Goal: Check status

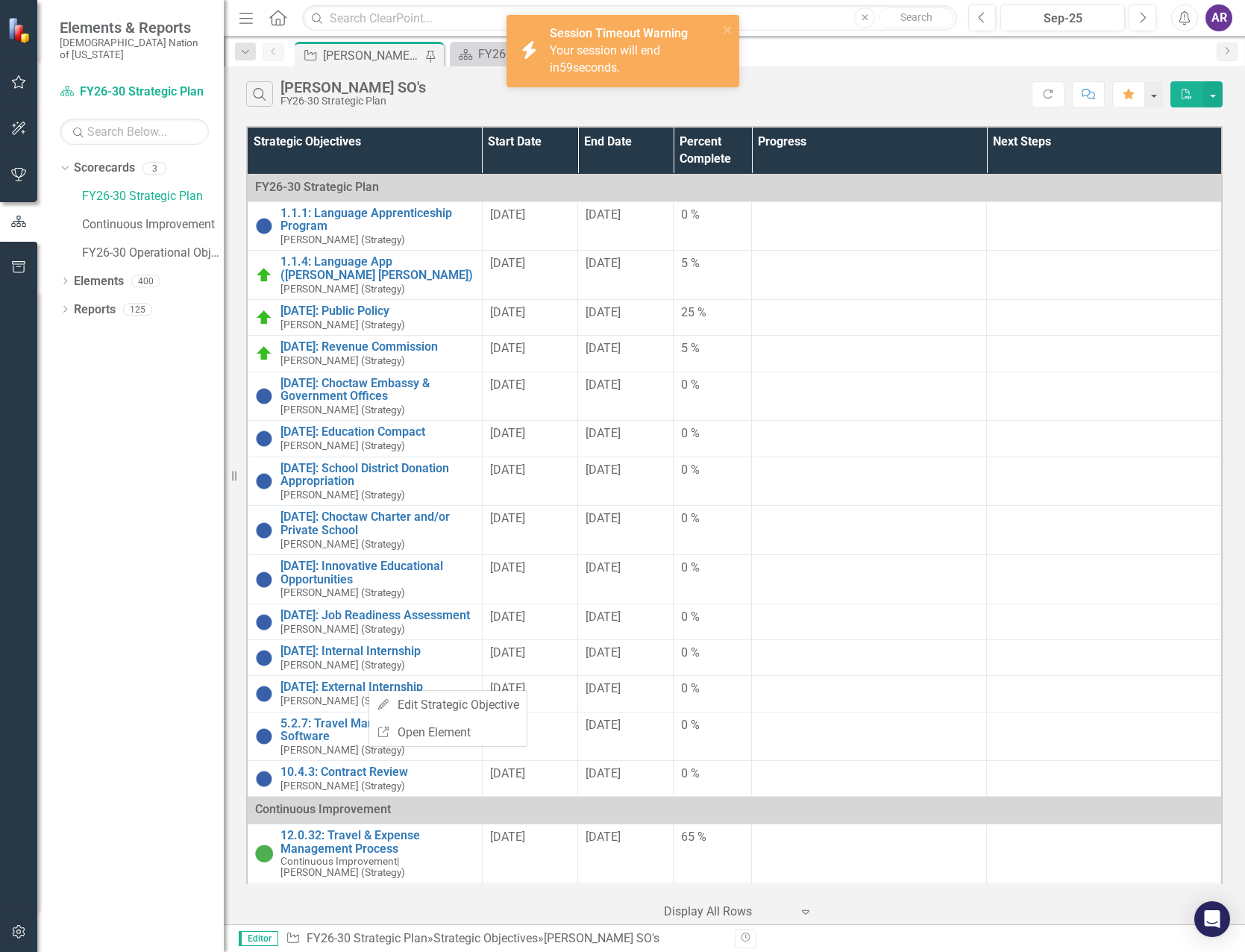
scroll to position [74, 0]
